Goal: Information Seeking & Learning: Learn about a topic

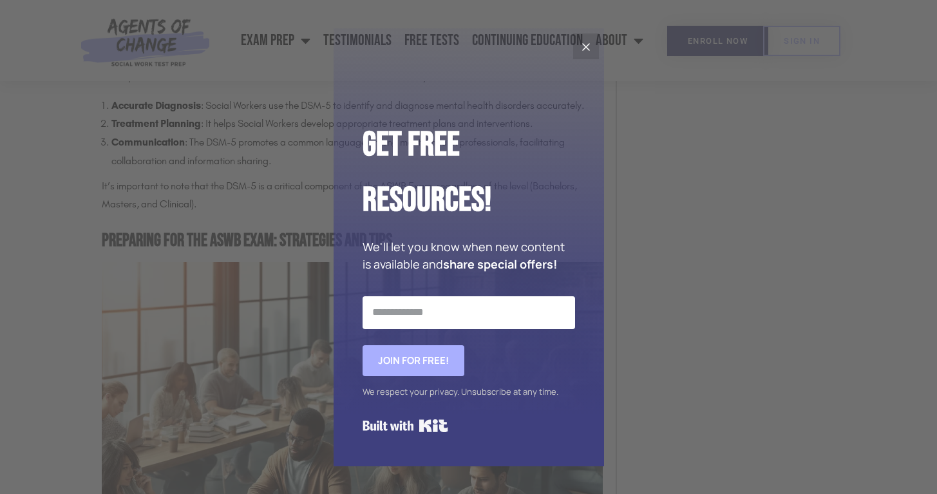
scroll to position [1490, 0]
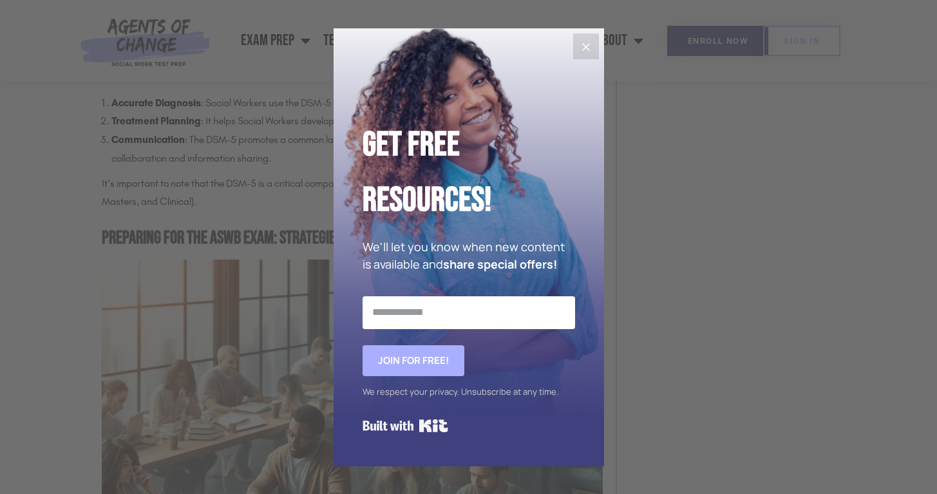
click at [581, 52] on icon "Close" at bounding box center [586, 46] width 15 height 15
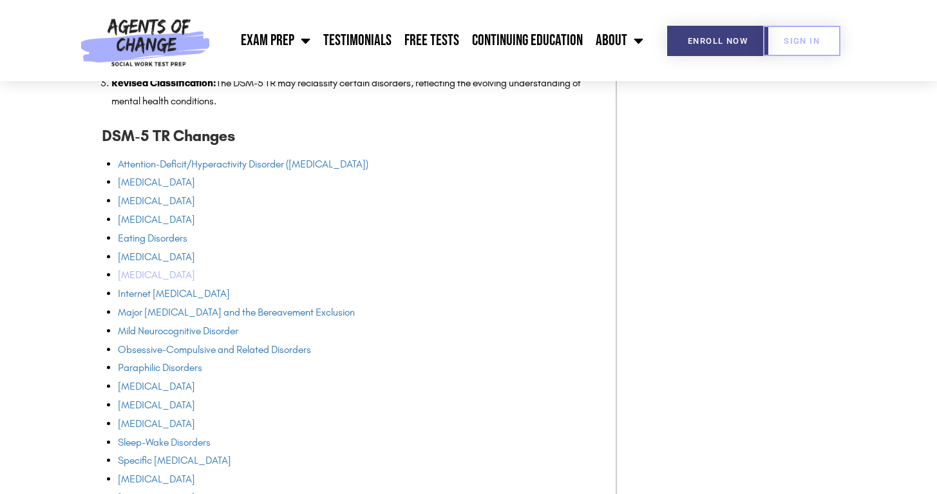
scroll to position [3309, 0]
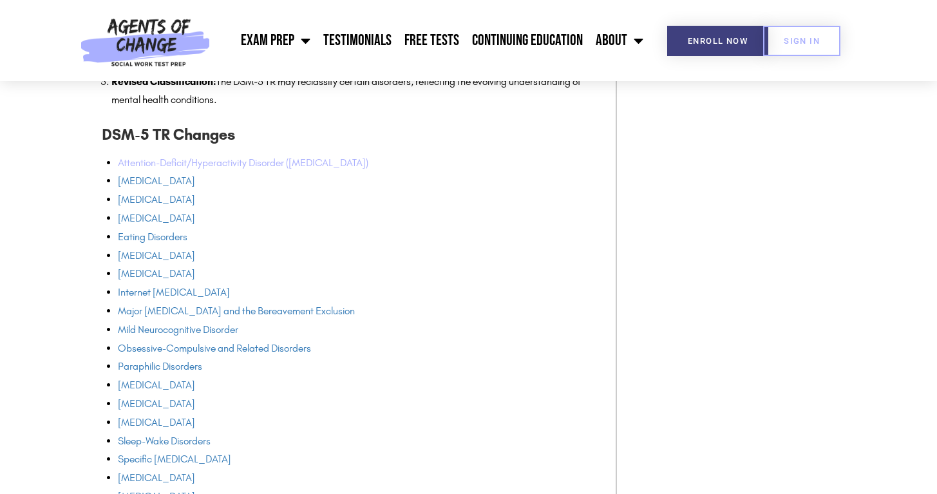
click at [202, 162] on link "Attention-Deficit/Hyperactivity Disorder ([MEDICAL_DATA])" at bounding box center [243, 163] width 251 height 12
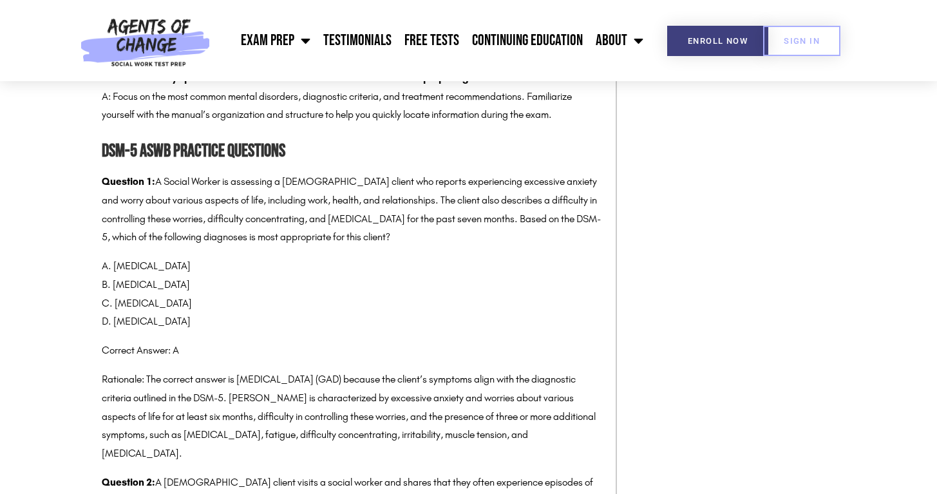
scroll to position [4108, 0]
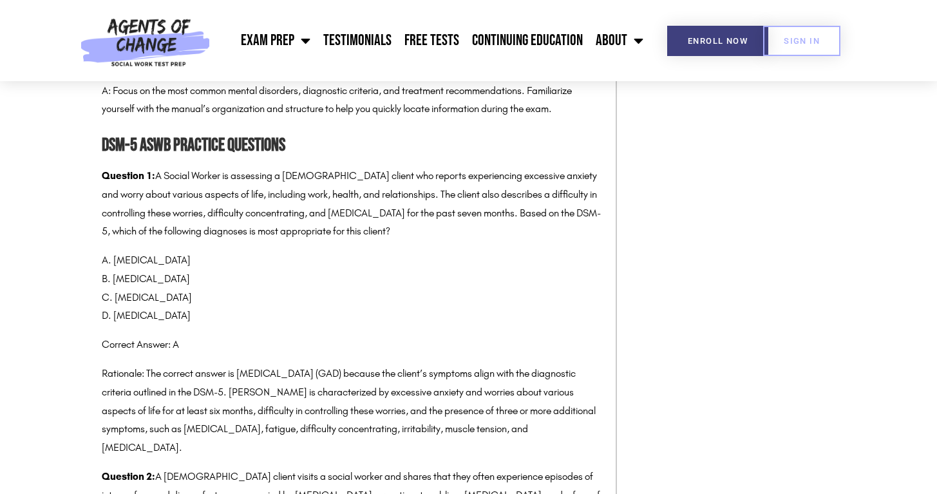
drag, startPoint x: 159, startPoint y: 175, endPoint x: 220, endPoint y: 262, distance: 106.4
click at [220, 262] on p "A. [MEDICAL_DATA] B. [MEDICAL_DATA] C. [MEDICAL_DATA] D. [MEDICAL_DATA]" at bounding box center [352, 288] width 501 height 74
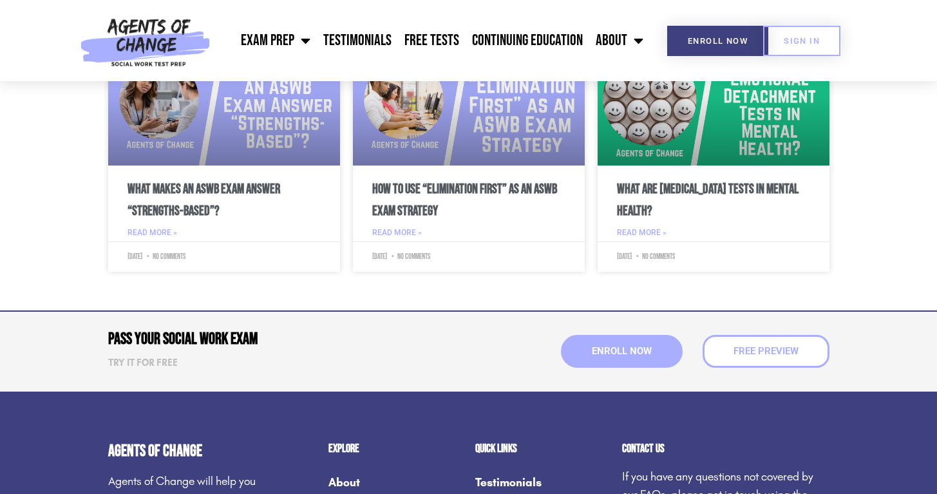
scroll to position [5801, 0]
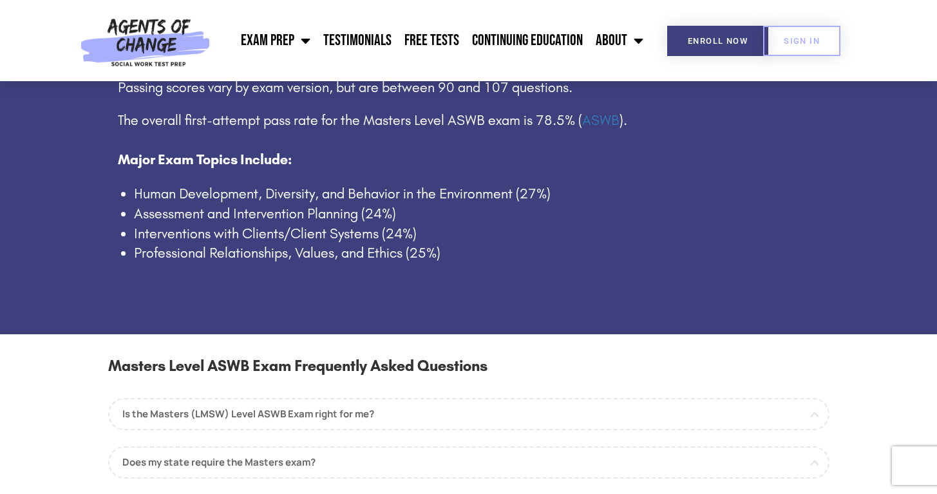
scroll to position [279, 0]
